Goal: Task Accomplishment & Management: Manage account settings

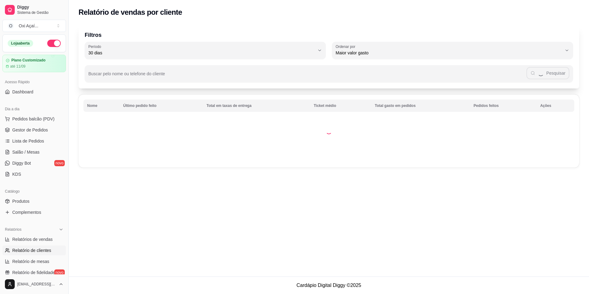
select select "30"
select select "HIGHEST_TOTAL_SPENT_WITH_ORDERS"
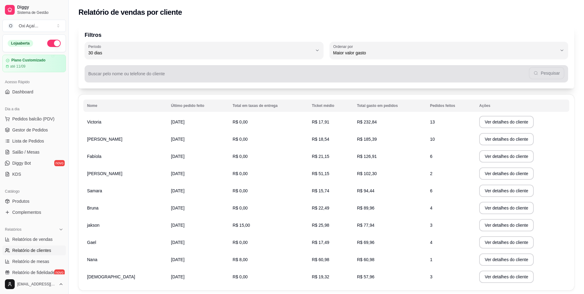
click at [164, 79] on input "Buscar pelo nome ou telefone do cliente" at bounding box center [308, 76] width 441 height 6
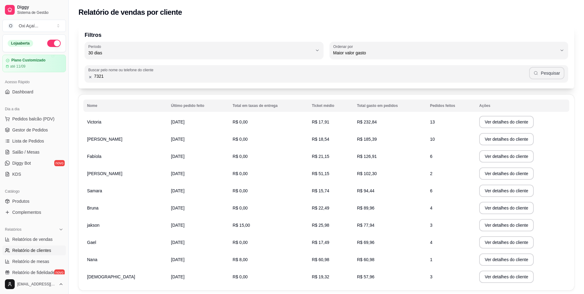
type input "7321"
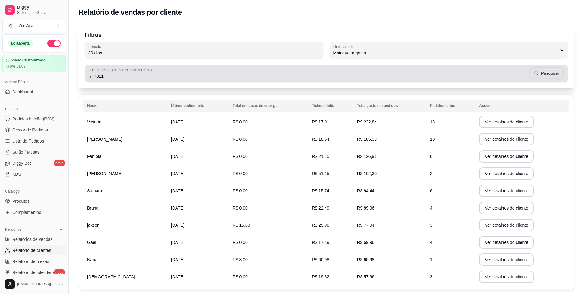
click at [561, 71] on button "Pesquisar" at bounding box center [547, 73] width 34 height 12
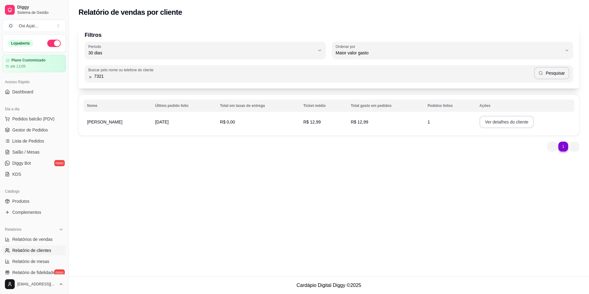
click at [492, 119] on button "Ver detalhes do cliente" at bounding box center [507, 122] width 55 height 12
click at [38, 138] on span "Lista de Pedidos" at bounding box center [28, 141] width 32 height 6
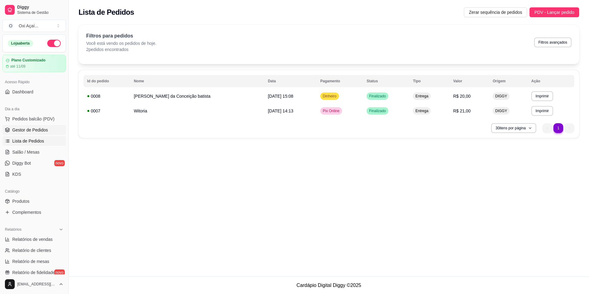
click at [25, 127] on span "Gestor de Pedidos" at bounding box center [30, 130] width 36 height 6
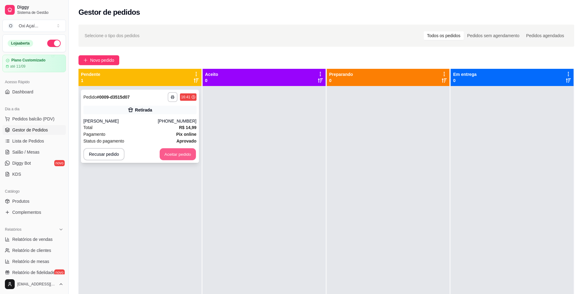
click at [186, 159] on button "Aceitar pedido" at bounding box center [178, 154] width 36 height 12
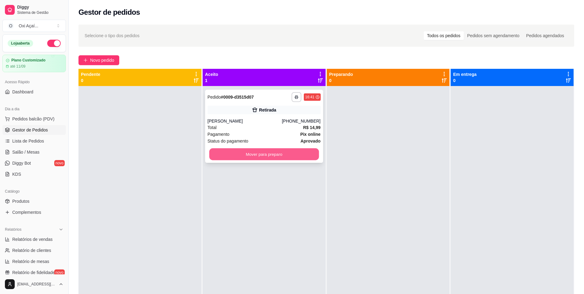
click at [282, 155] on button "Mover para preparo" at bounding box center [264, 154] width 110 height 12
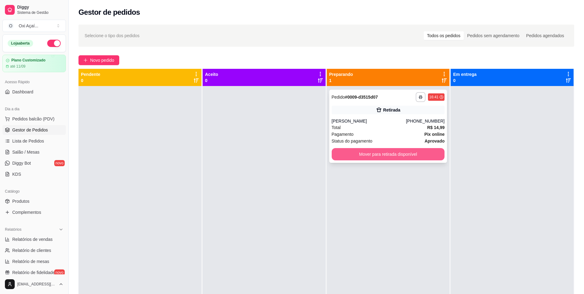
click at [348, 158] on button "Mover para retirada disponível" at bounding box center [388, 154] width 113 height 12
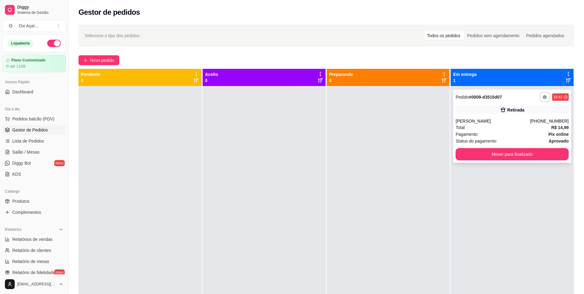
click at [500, 148] on div "**********" at bounding box center [512, 126] width 118 height 73
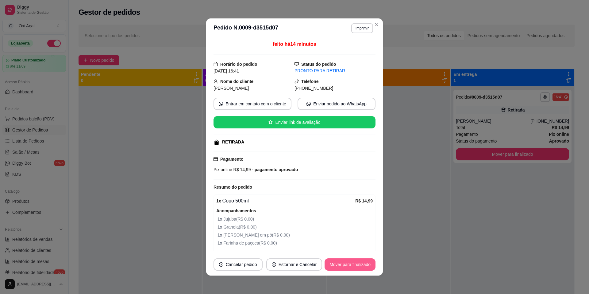
click at [339, 265] on button "Mover para finalizado" at bounding box center [350, 264] width 51 height 12
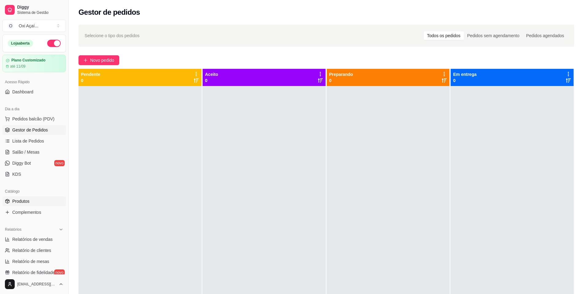
click at [23, 199] on span "Produtos" at bounding box center [20, 201] width 17 height 6
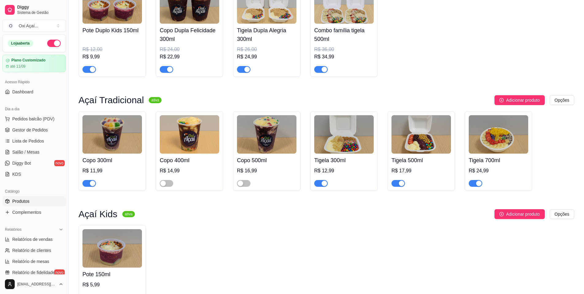
scroll to position [522, 0]
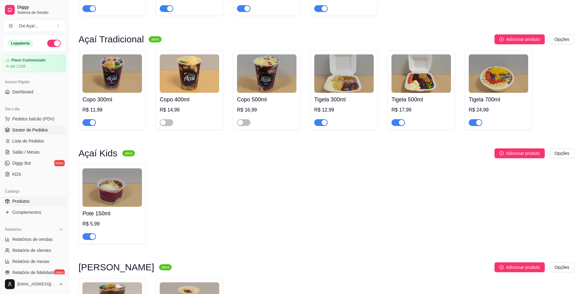
click at [33, 129] on span "Gestor de Pedidos" at bounding box center [30, 130] width 36 height 6
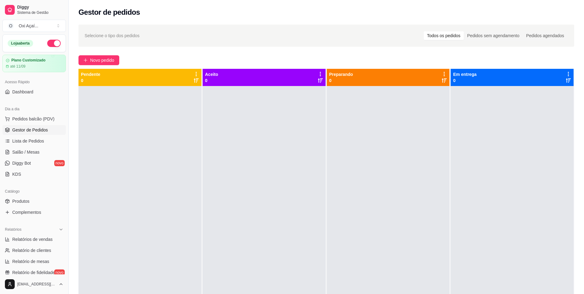
click at [274, 174] on div at bounding box center [264, 233] width 123 height 294
click at [33, 138] on span "Lista de Pedidos" at bounding box center [28, 141] width 32 height 6
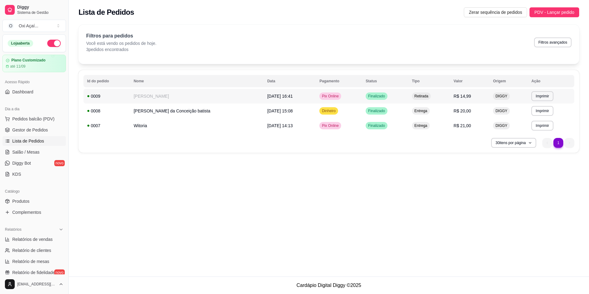
click at [515, 98] on td "DIGGY" at bounding box center [508, 96] width 38 height 15
click at [38, 239] on span "Relatórios de vendas" at bounding box center [32, 239] width 40 height 6
select select "ALL"
select select "0"
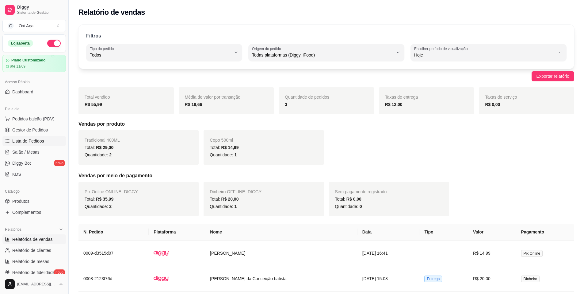
click at [28, 138] on span "Lista de Pedidos" at bounding box center [28, 141] width 32 height 6
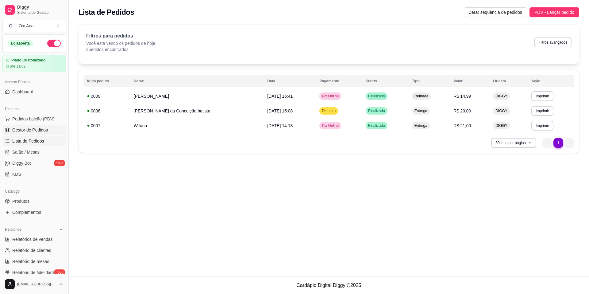
click at [33, 131] on span "Gestor de Pedidos" at bounding box center [30, 130] width 36 height 6
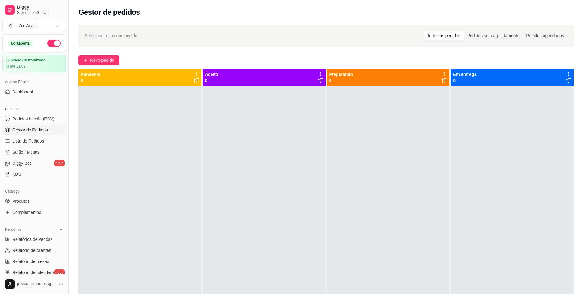
click at [148, 126] on div at bounding box center [140, 233] width 123 height 294
click at [34, 139] on span "Lista de Pedidos" at bounding box center [28, 141] width 32 height 6
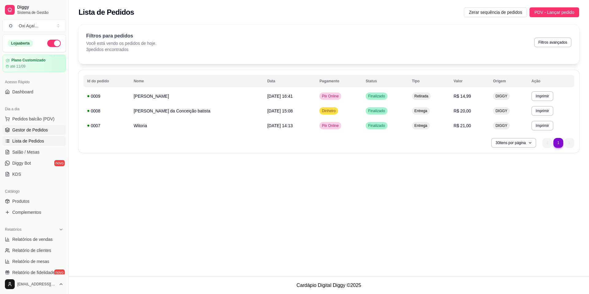
click at [31, 128] on span "Gestor de Pedidos" at bounding box center [30, 130] width 36 height 6
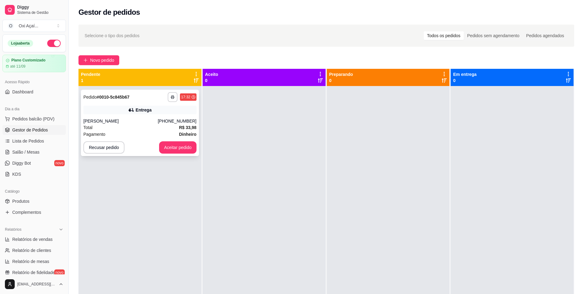
click at [145, 129] on div "Total R$ 33,98" at bounding box center [139, 127] width 113 height 7
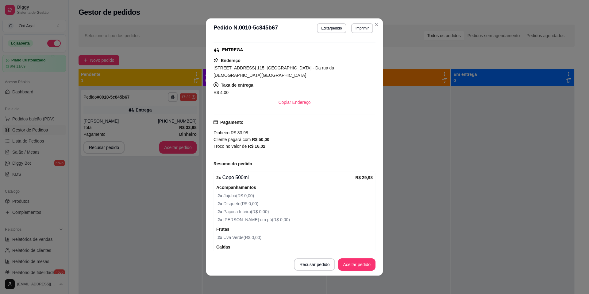
scroll to position [123, 0]
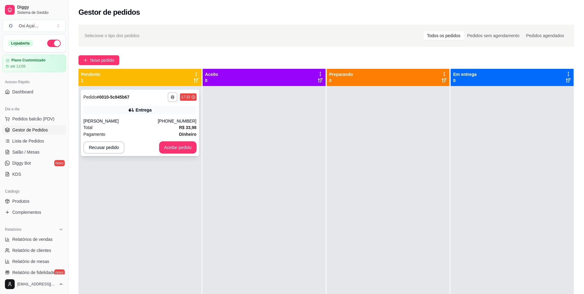
click at [131, 130] on div "Total R$ 33,98" at bounding box center [139, 127] width 113 height 7
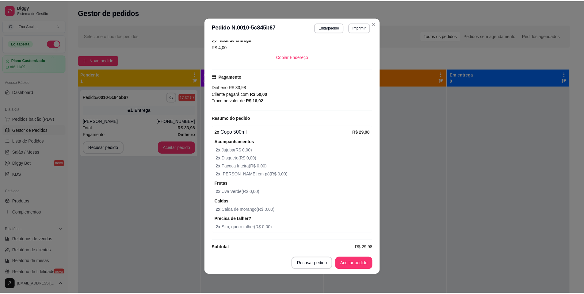
scroll to position [1, 0]
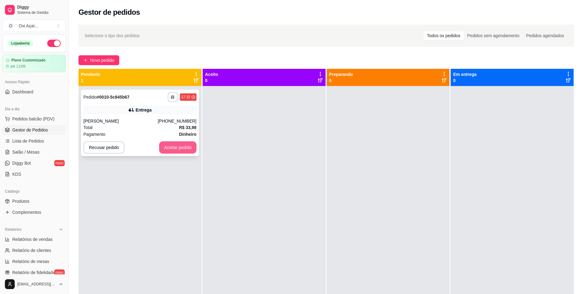
click at [187, 148] on button "Aceitar pedido" at bounding box center [177, 147] width 37 height 12
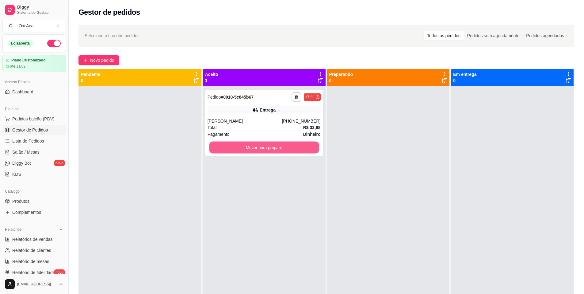
click at [255, 148] on button "Mover para preparo" at bounding box center [264, 147] width 110 height 12
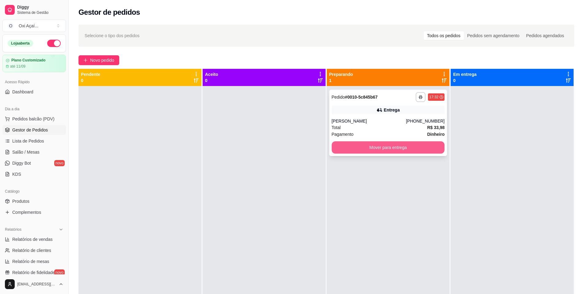
click at [390, 148] on button "Mover para entrega" at bounding box center [388, 147] width 113 height 12
